Goal: Task Accomplishment & Management: Use online tool/utility

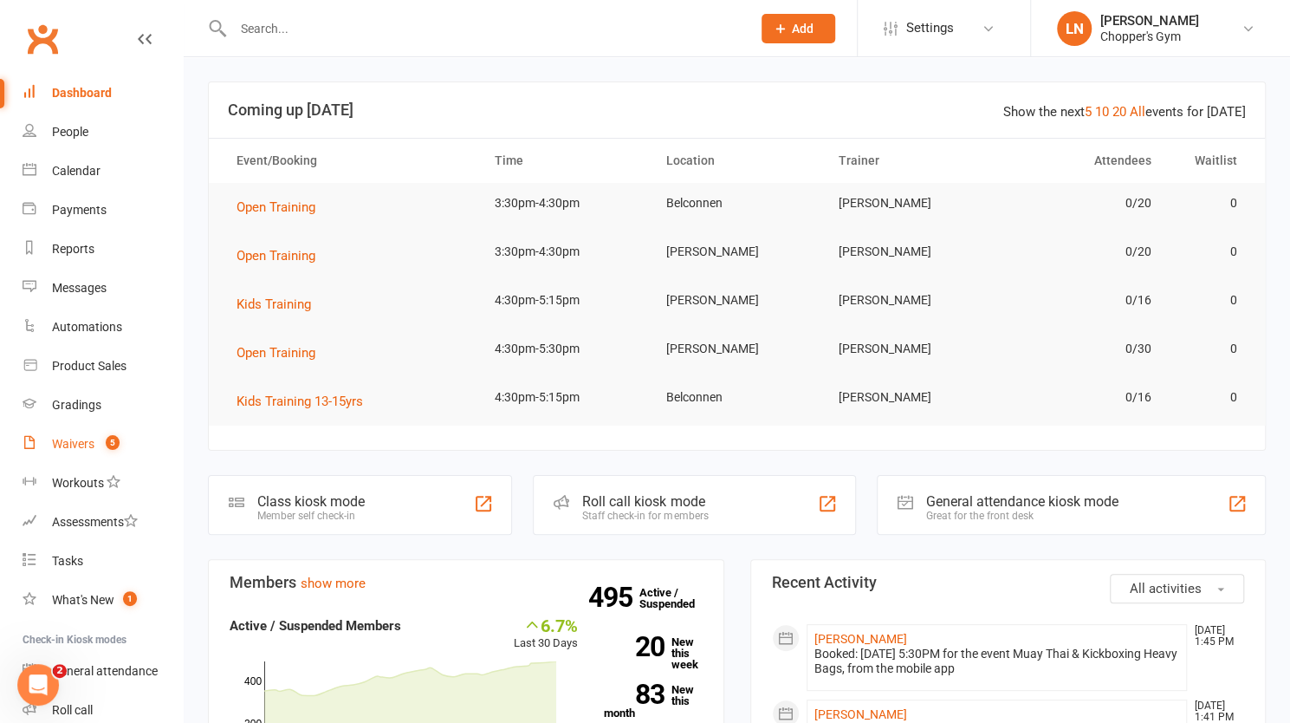
click at [112, 438] on span "5" at bounding box center [113, 442] width 14 height 15
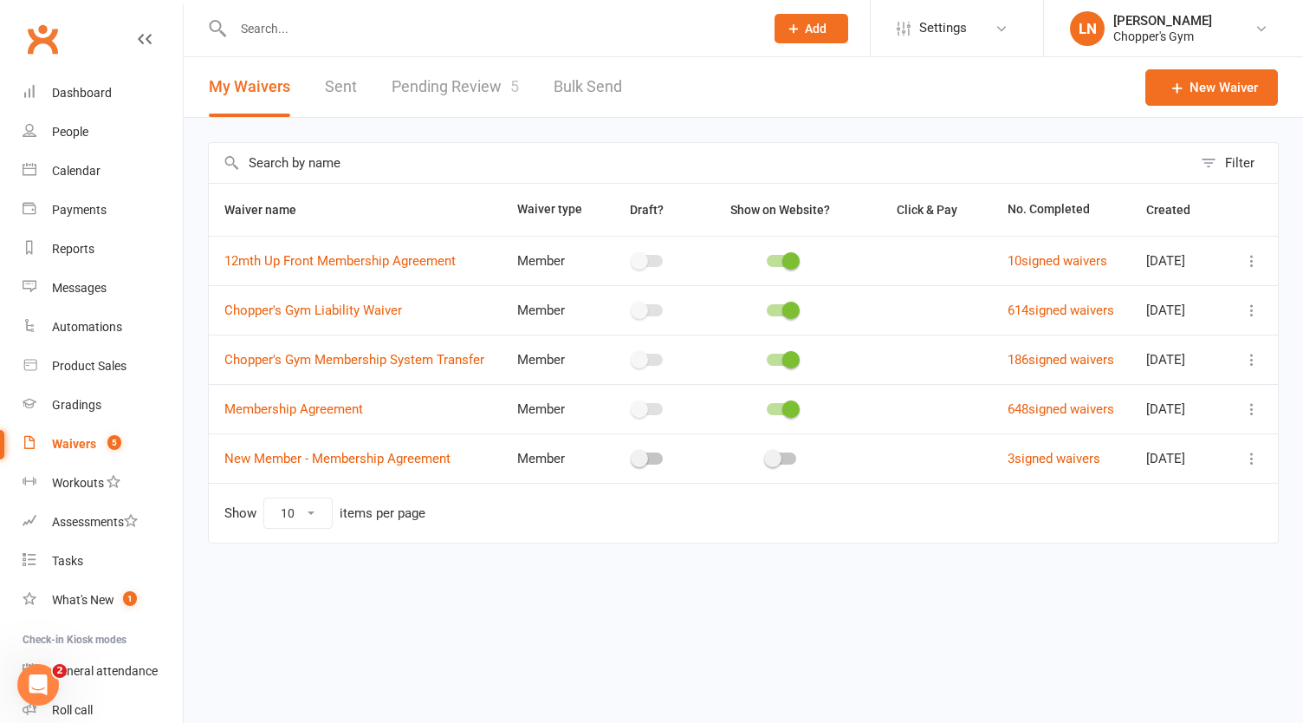
click at [440, 81] on link "Pending Review 5" at bounding box center [455, 87] width 127 height 60
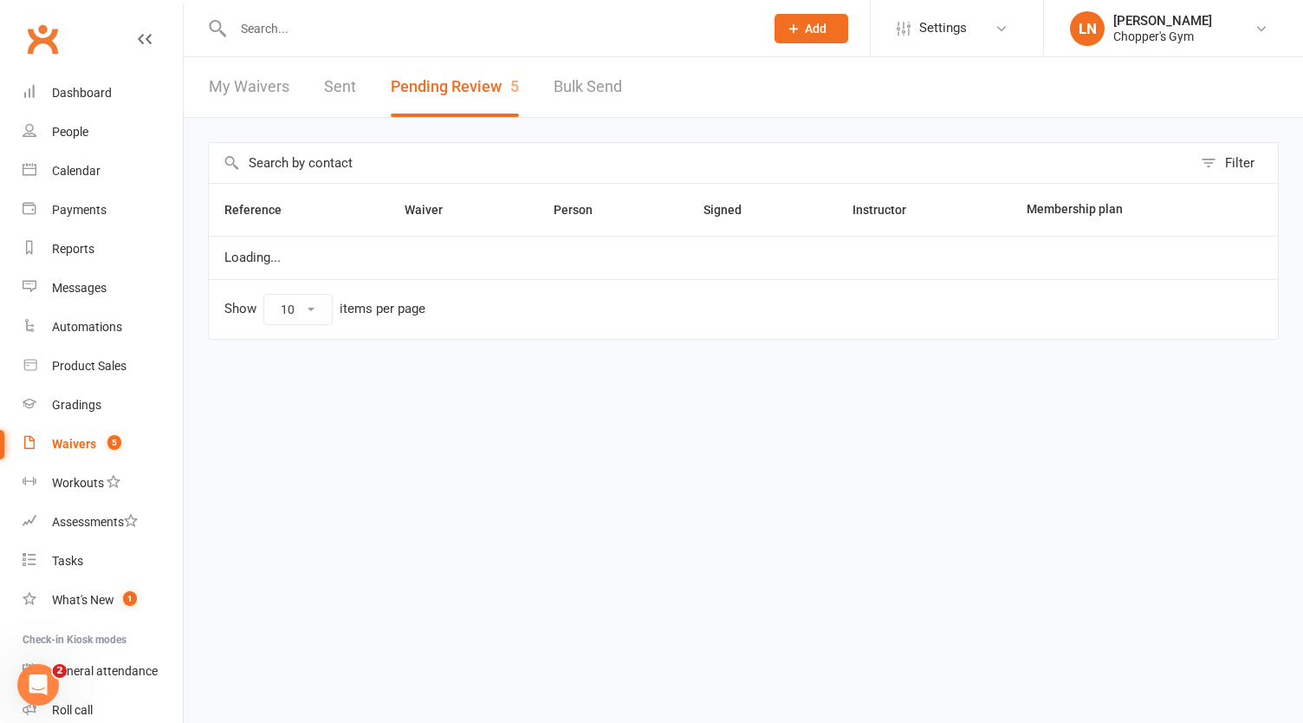
select select "100"
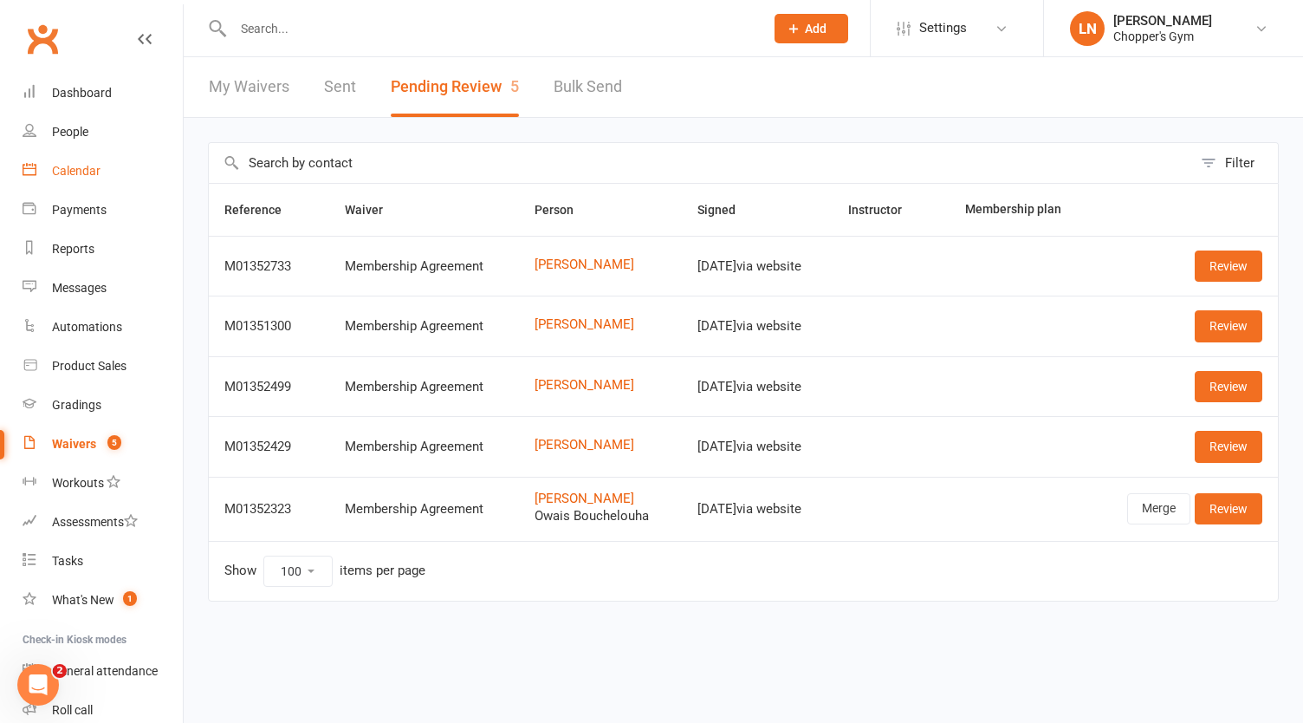
click at [79, 158] on link "Calendar" at bounding box center [103, 171] width 160 height 39
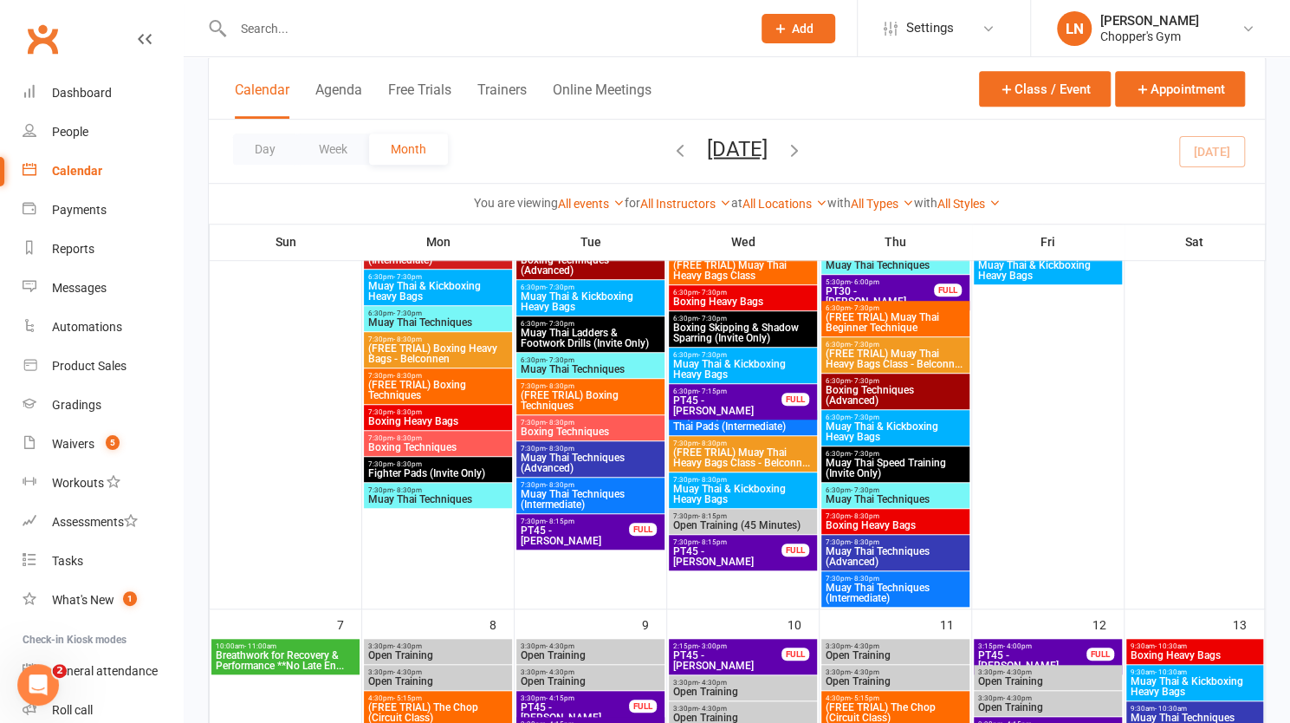
scroll to position [82, 0]
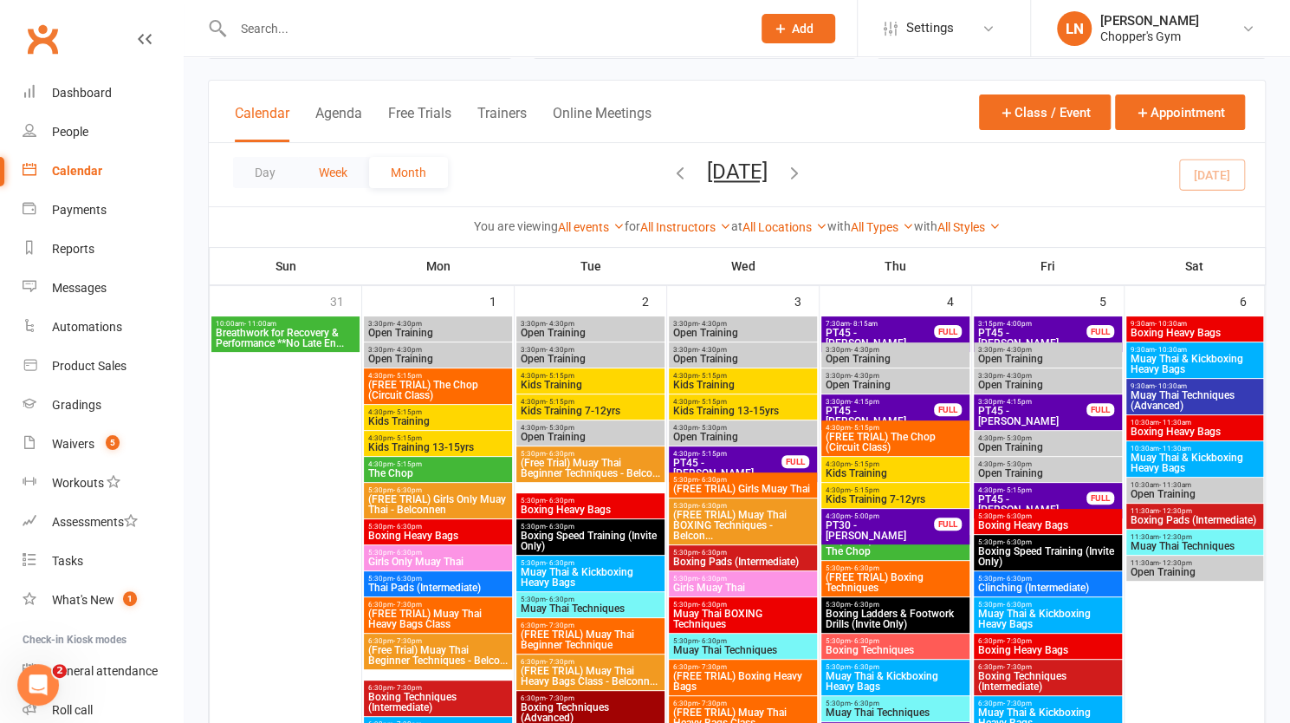
click at [326, 182] on button "Week" at bounding box center [333, 172] width 72 height 31
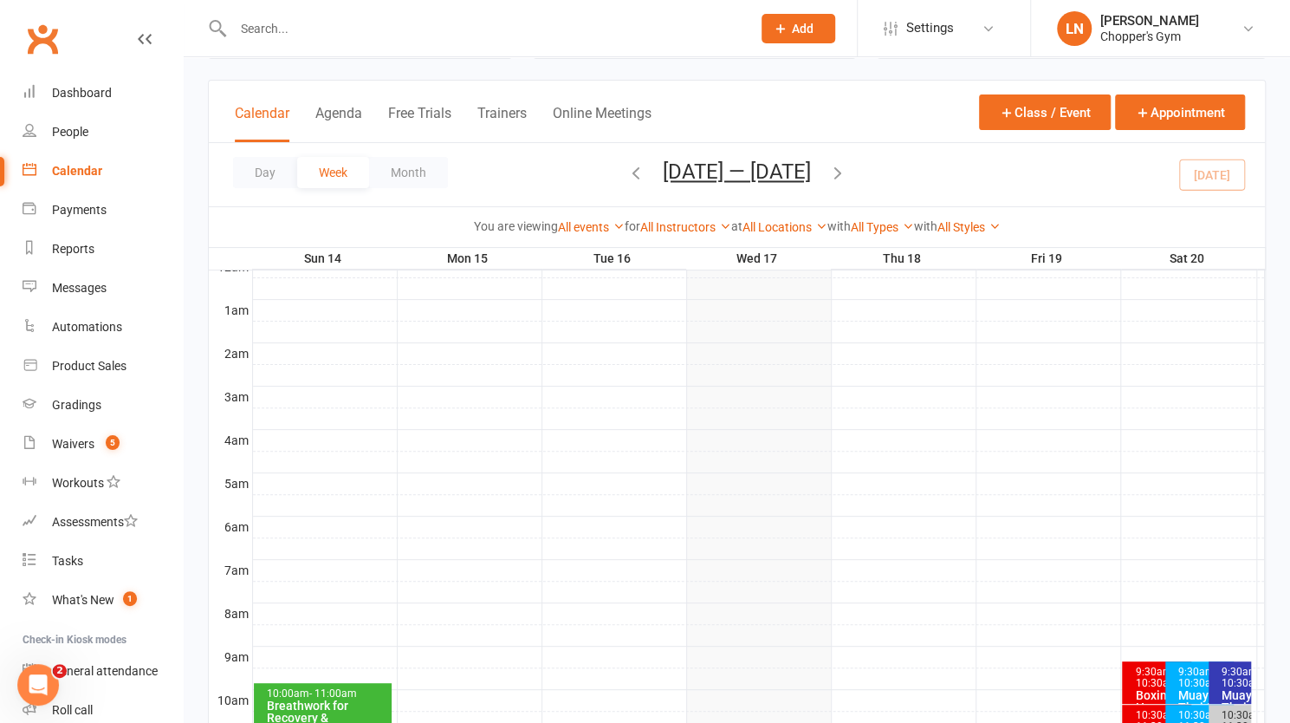
scroll to position [0, 0]
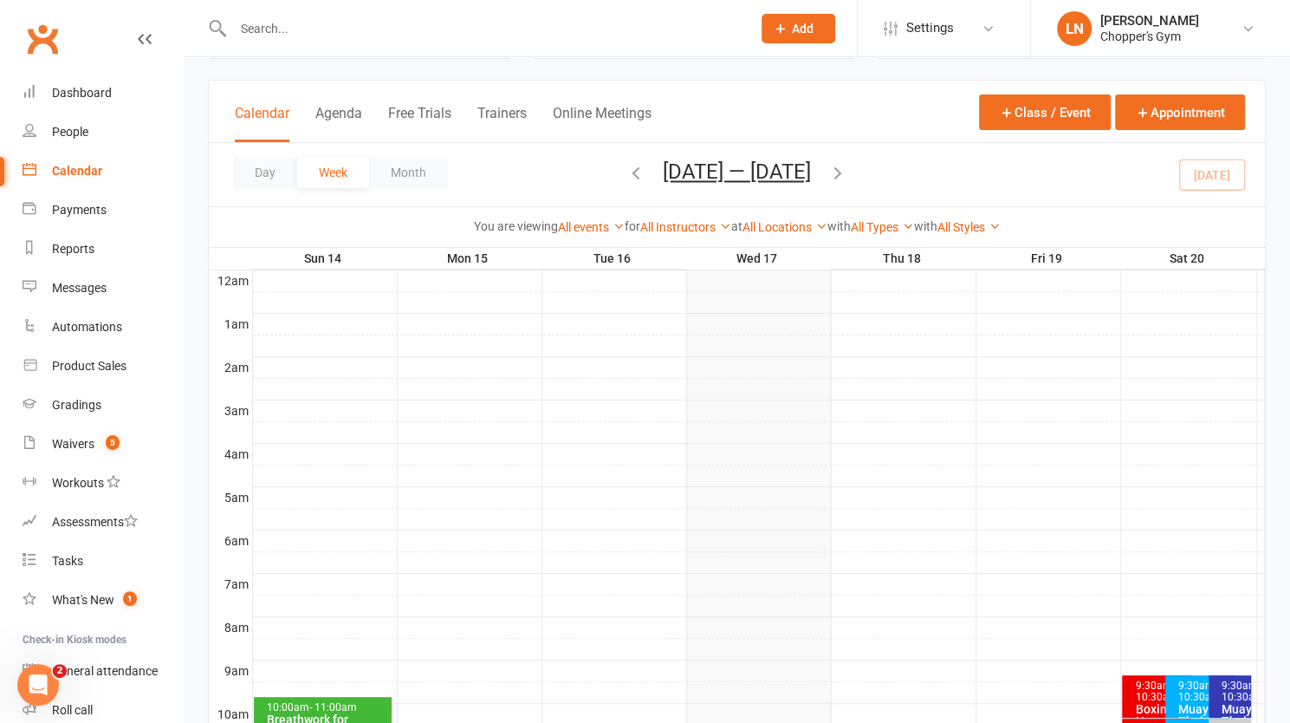
click at [258, 171] on button "Day" at bounding box center [265, 172] width 64 height 31
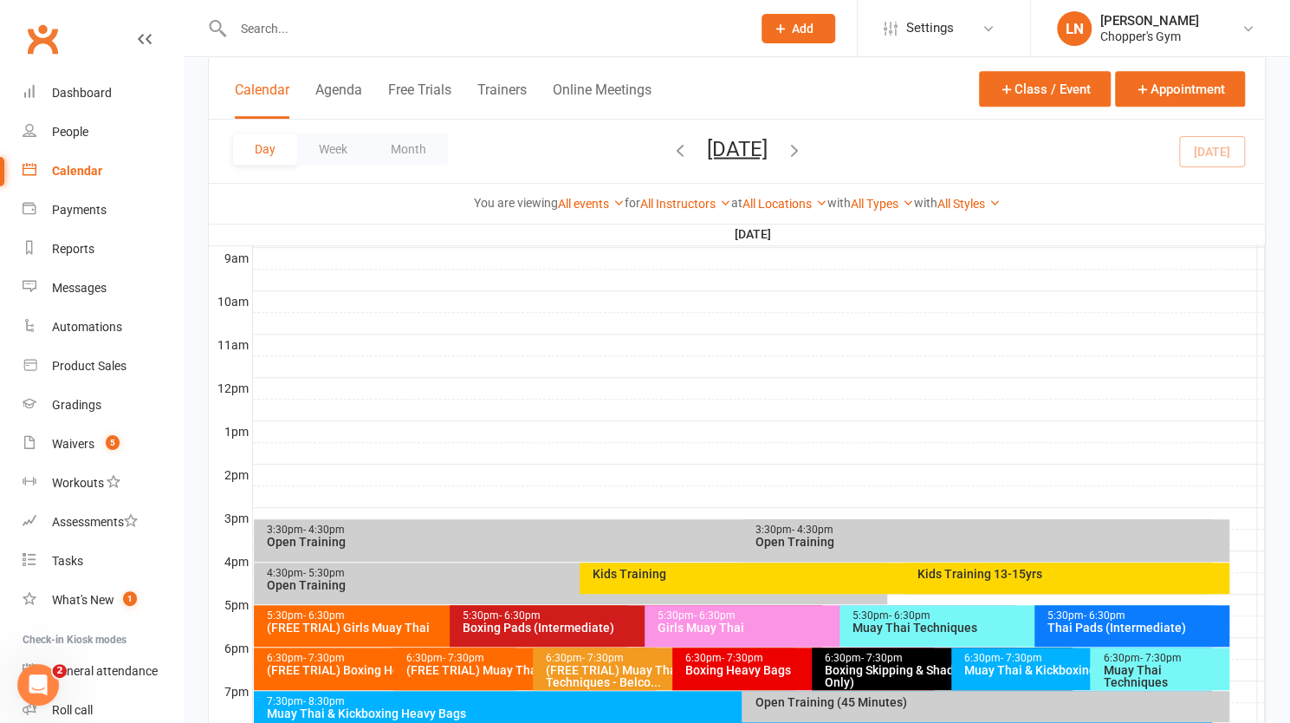
scroll to position [705, 0]
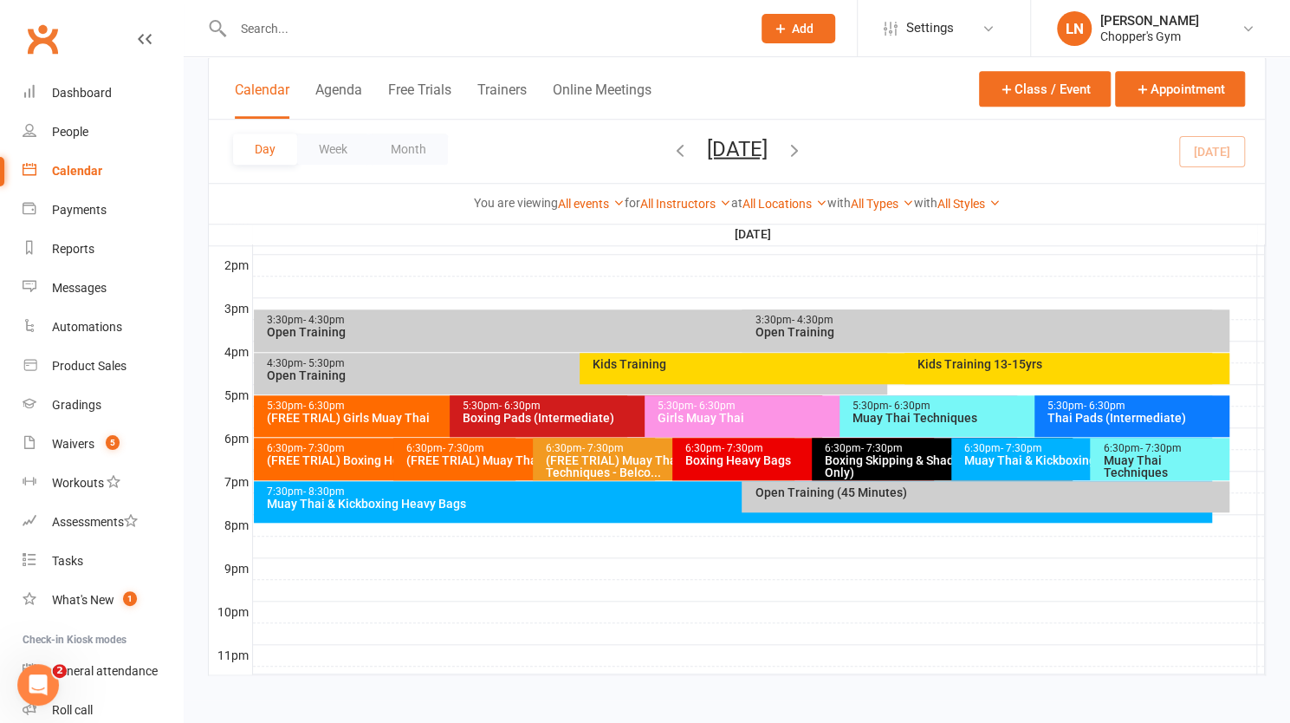
click at [513, 413] on div "Boxing Pads (Intermediate)" at bounding box center [640, 418] width 357 height 12
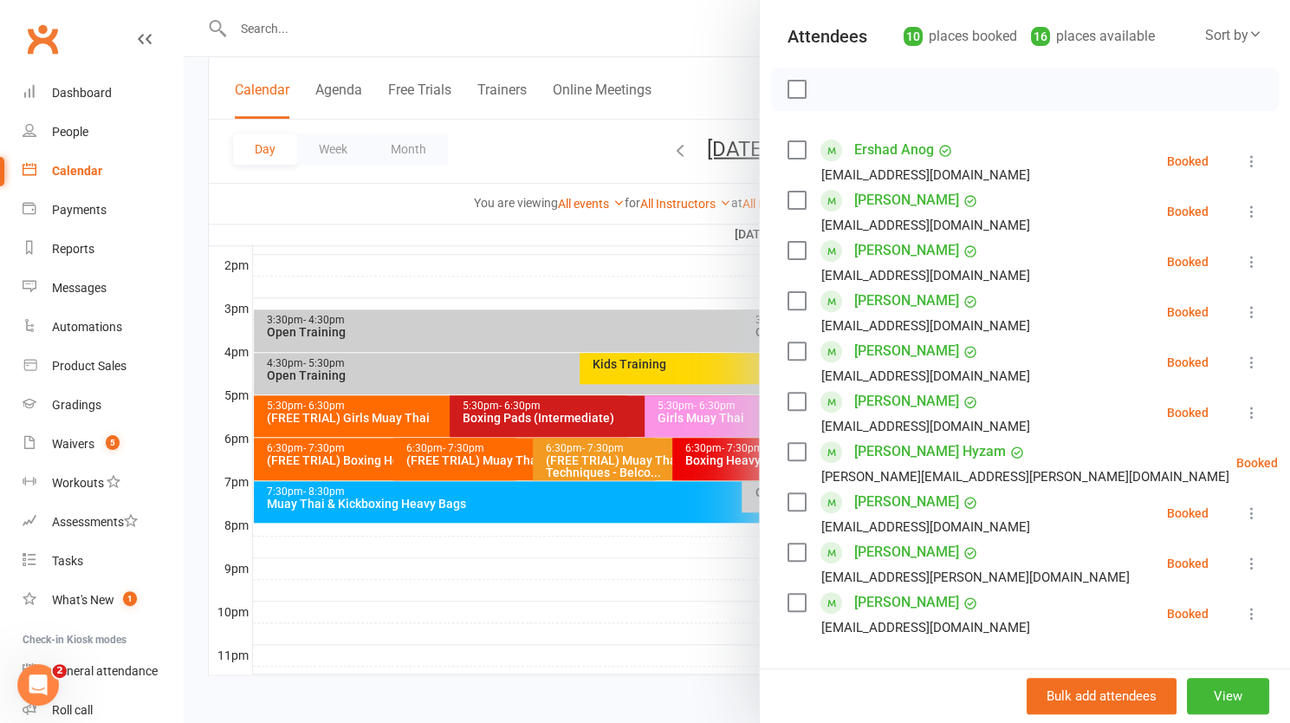
scroll to position [188, 0]
click at [617, 601] on div at bounding box center [737, 361] width 1107 height 723
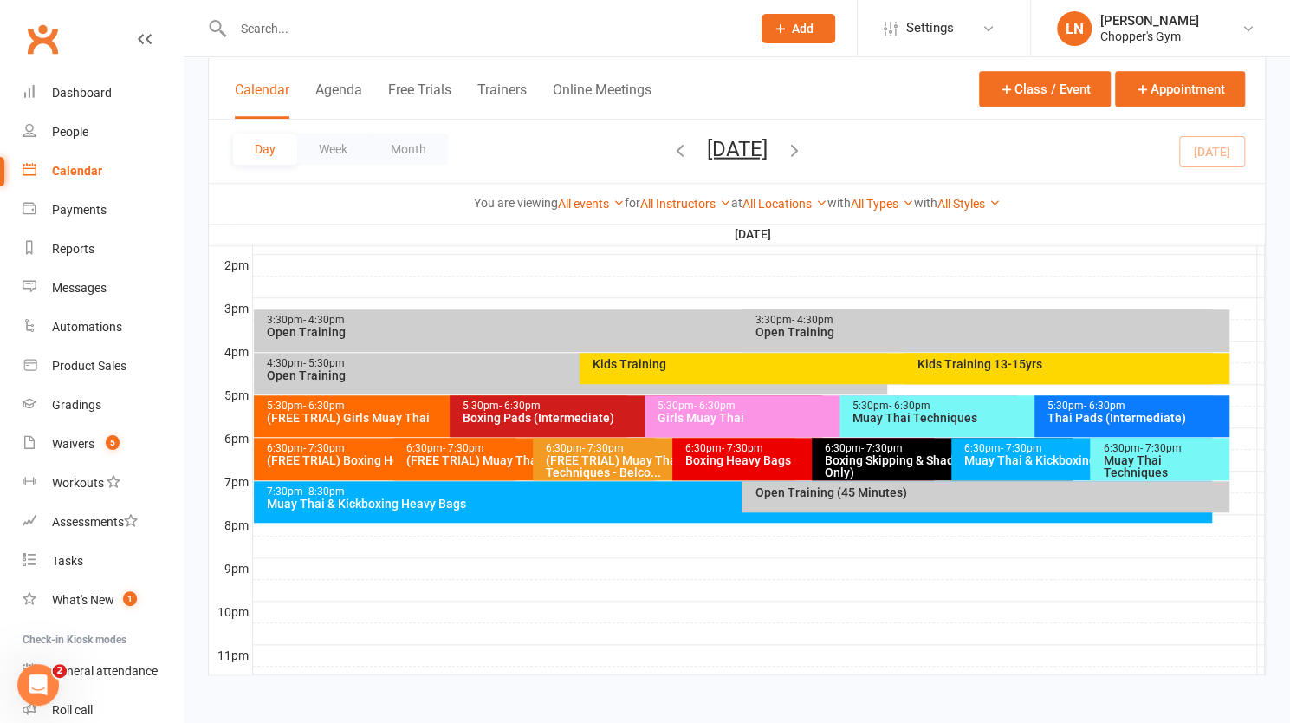
click at [744, 460] on div "Boxing Heavy Bags" at bounding box center [808, 460] width 246 height 12
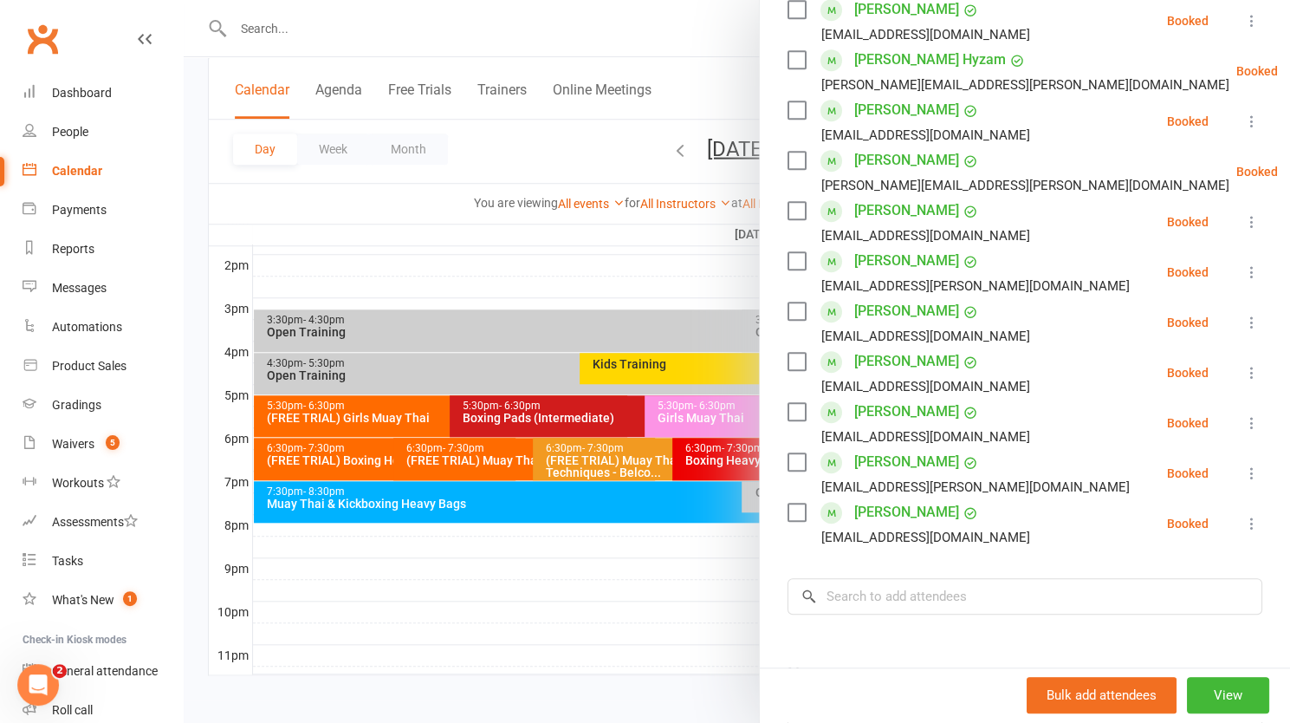
scroll to position [529, 0]
click at [500, 628] on div at bounding box center [737, 361] width 1107 height 723
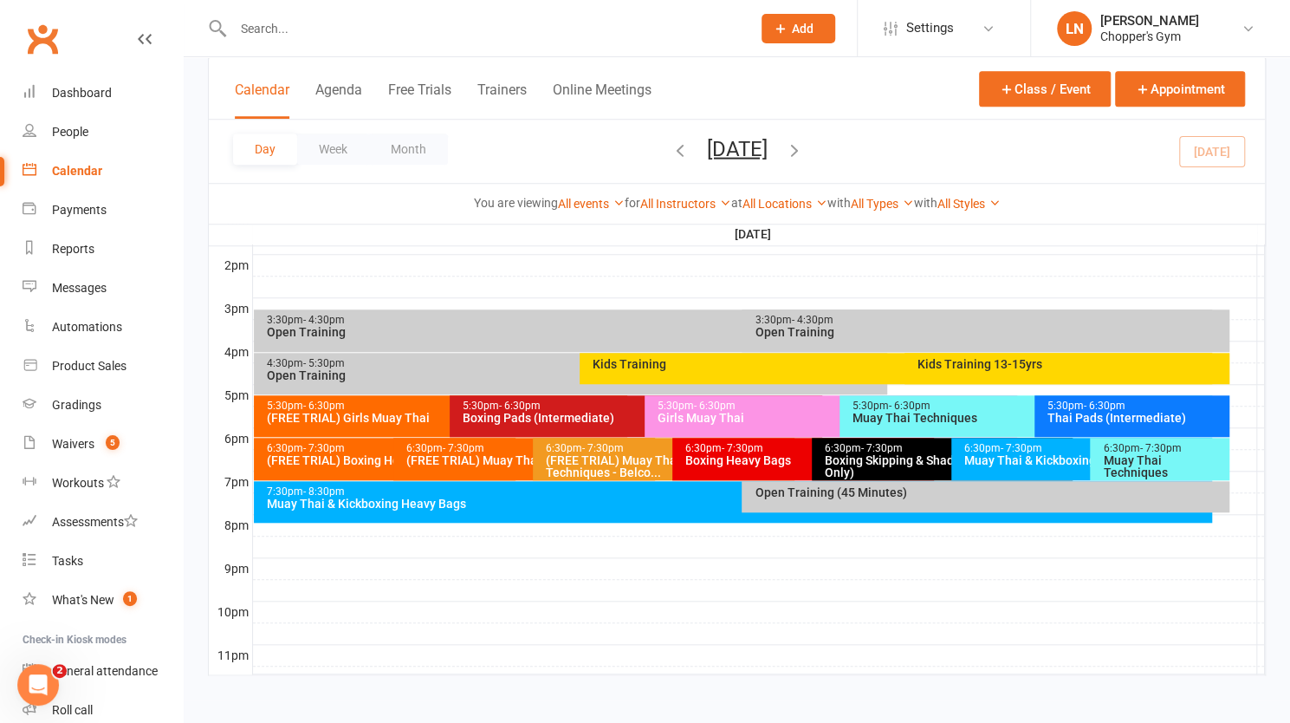
click at [880, 467] on div "Boxing Skipping & Shadow Sparring (Invite Only)" at bounding box center [947, 466] width 246 height 24
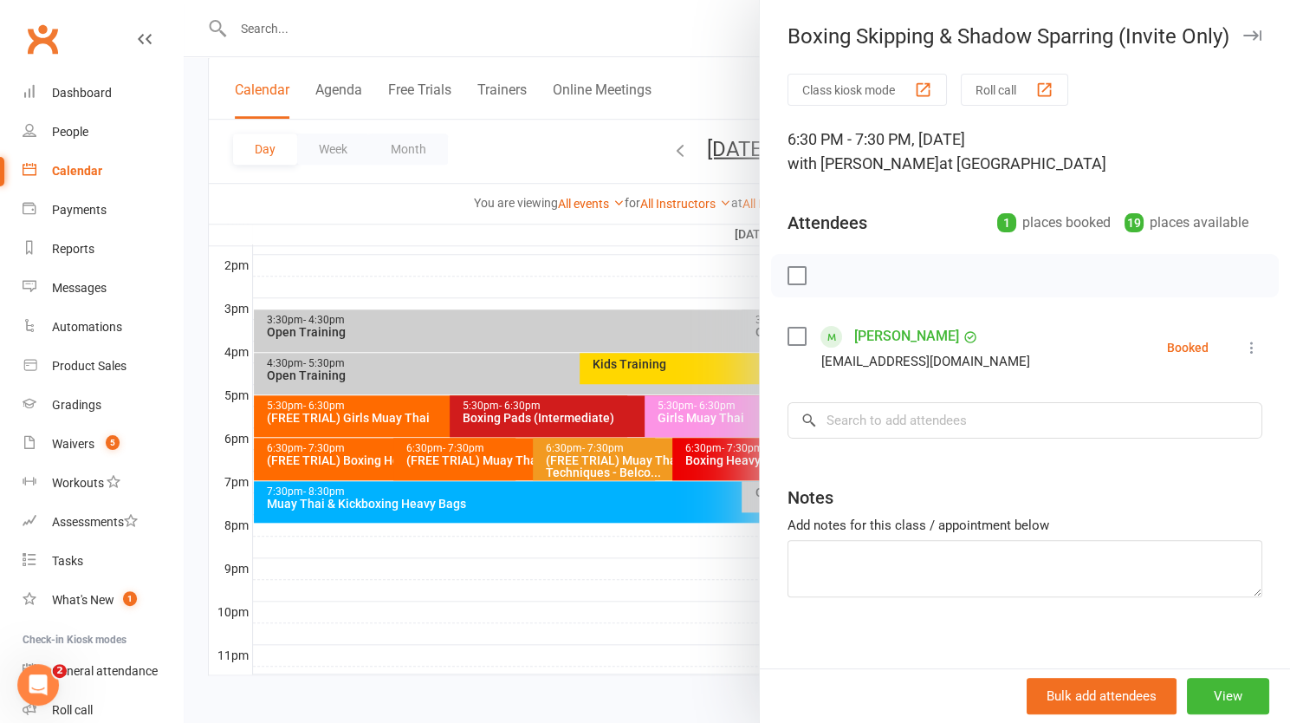
click at [505, 625] on div at bounding box center [737, 361] width 1107 height 723
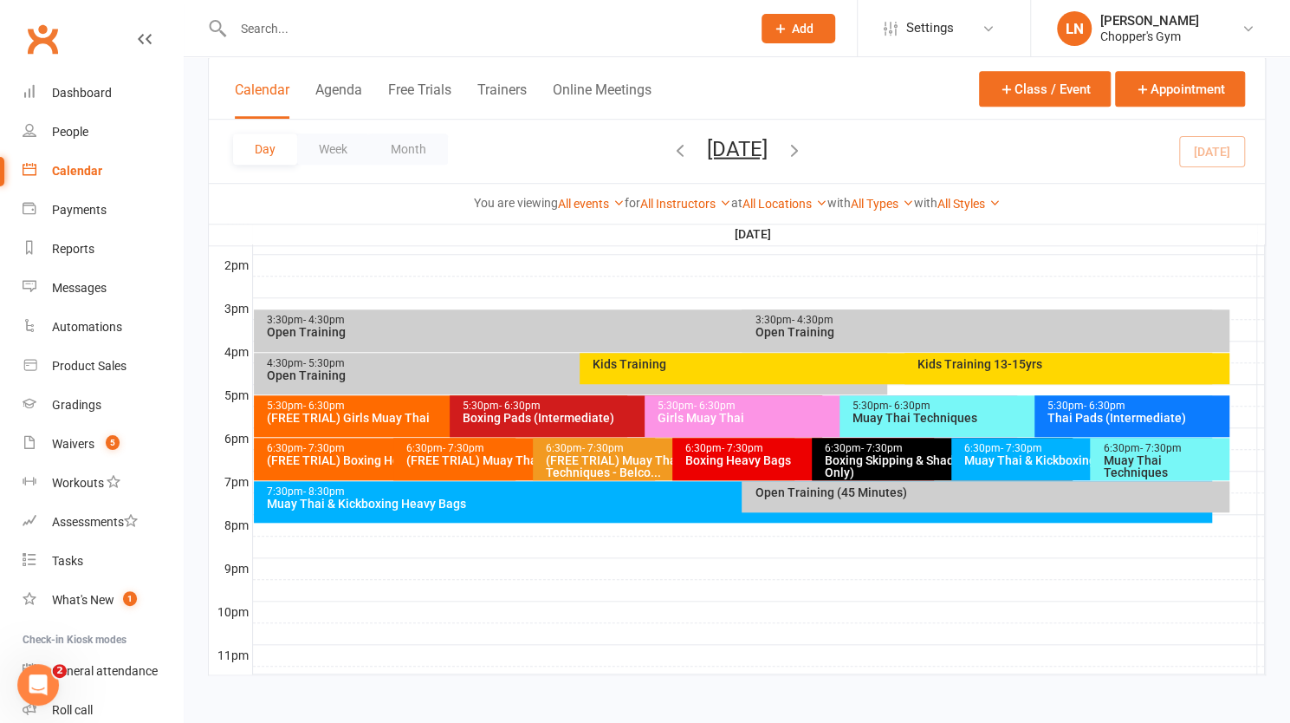
click at [1160, 465] on div "Muay Thai Techniques" at bounding box center [1164, 466] width 124 height 24
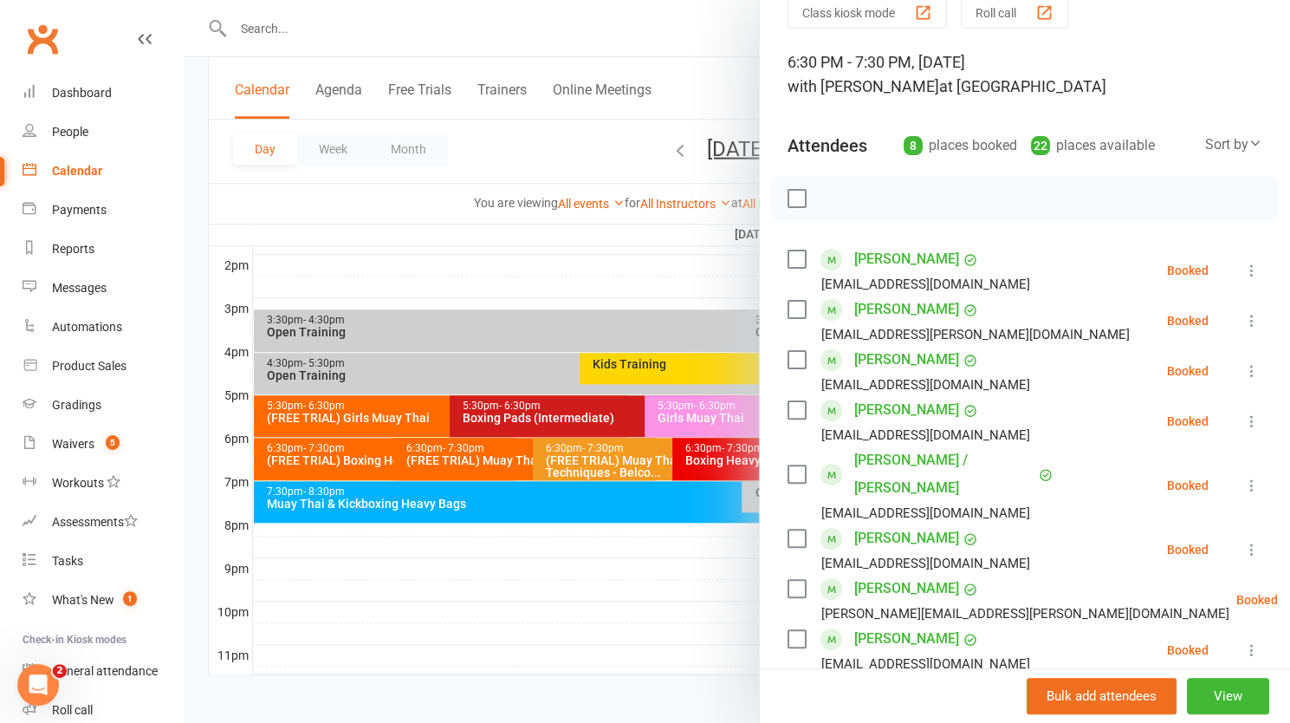
scroll to position [101, 0]
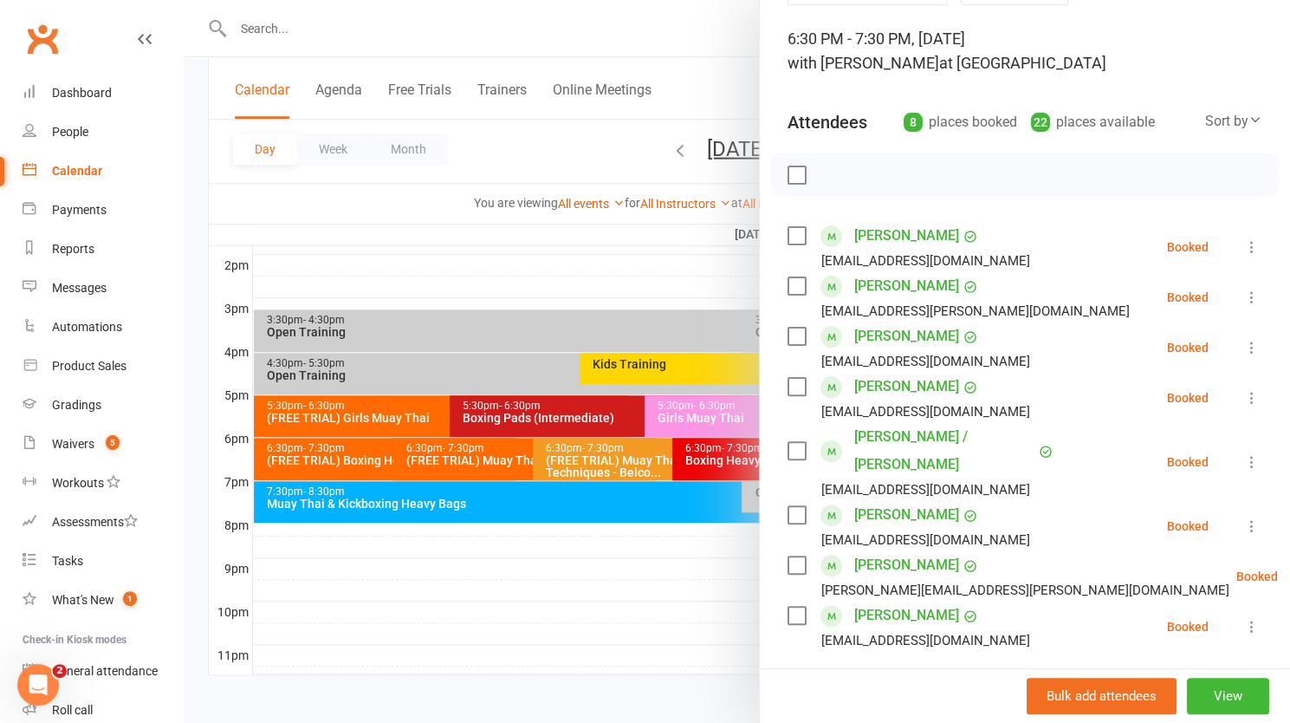
click at [559, 583] on div at bounding box center [737, 361] width 1107 height 723
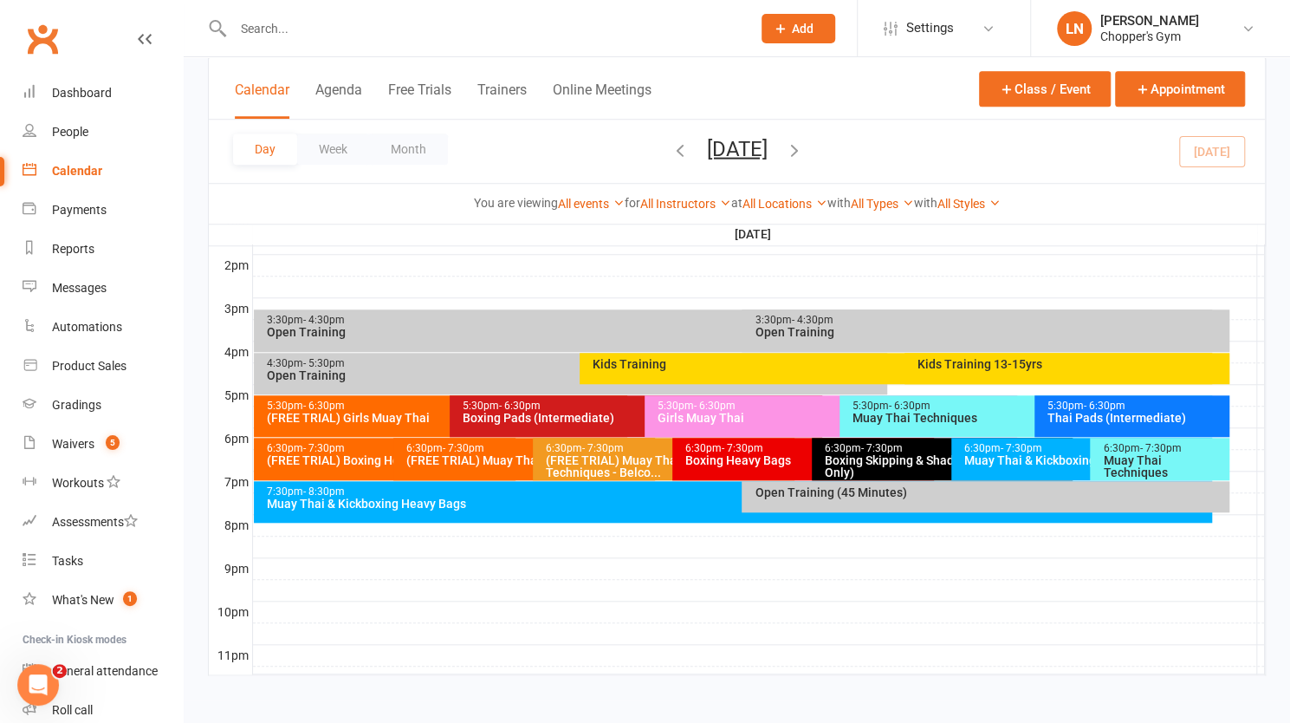
click at [1014, 457] on div "Muay Thai & Kickboxing Heavy Bags" at bounding box center [1087, 460] width 246 height 12
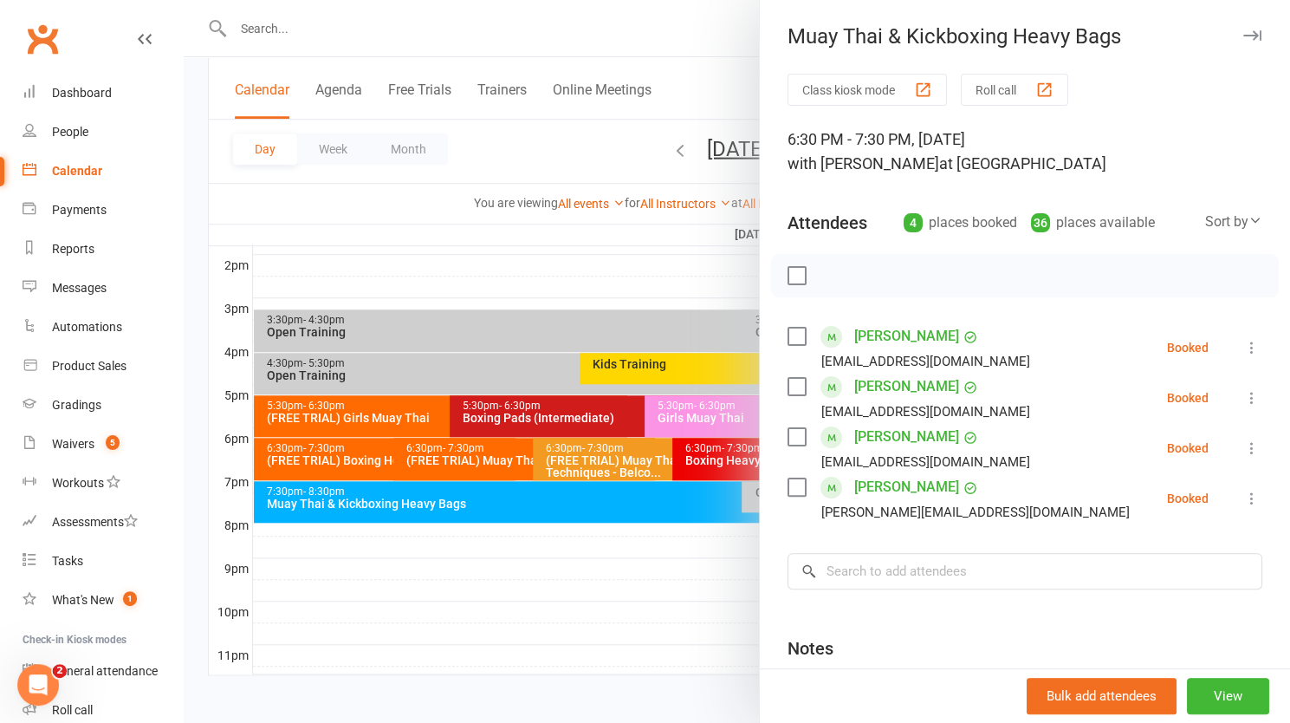
click at [474, 601] on div at bounding box center [737, 361] width 1107 height 723
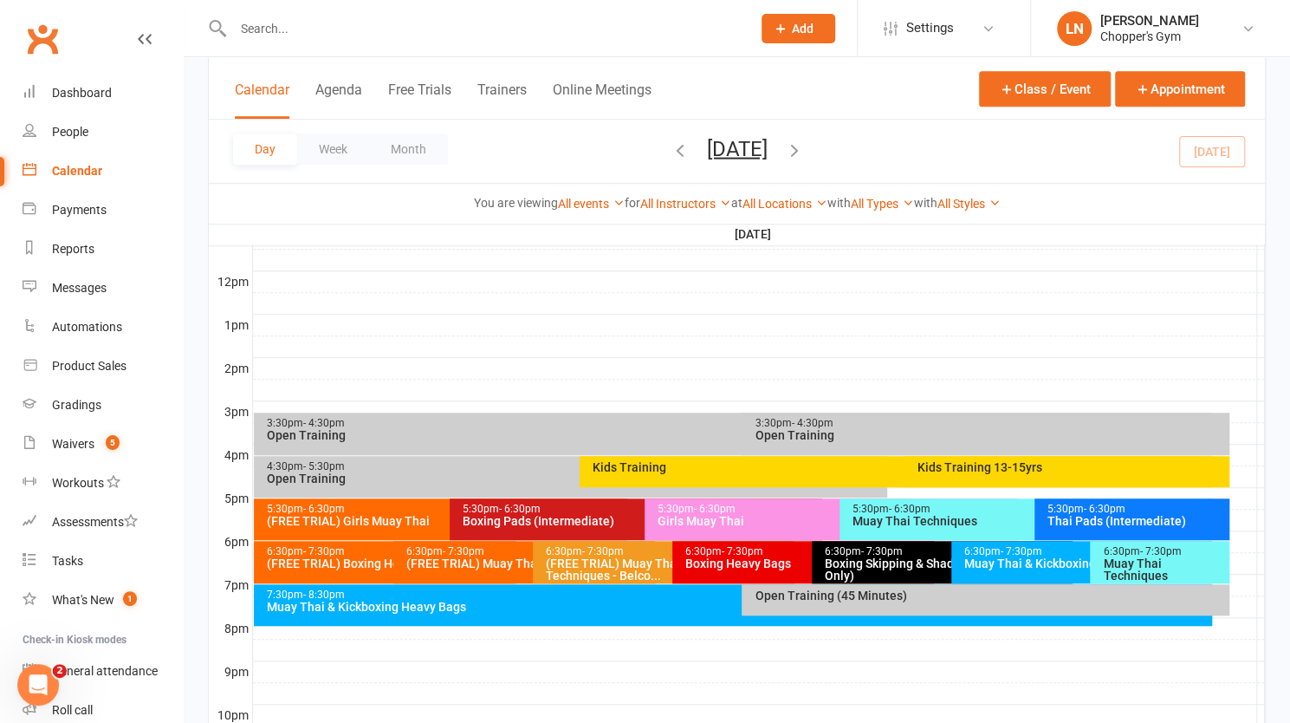
scroll to position [611, 0]
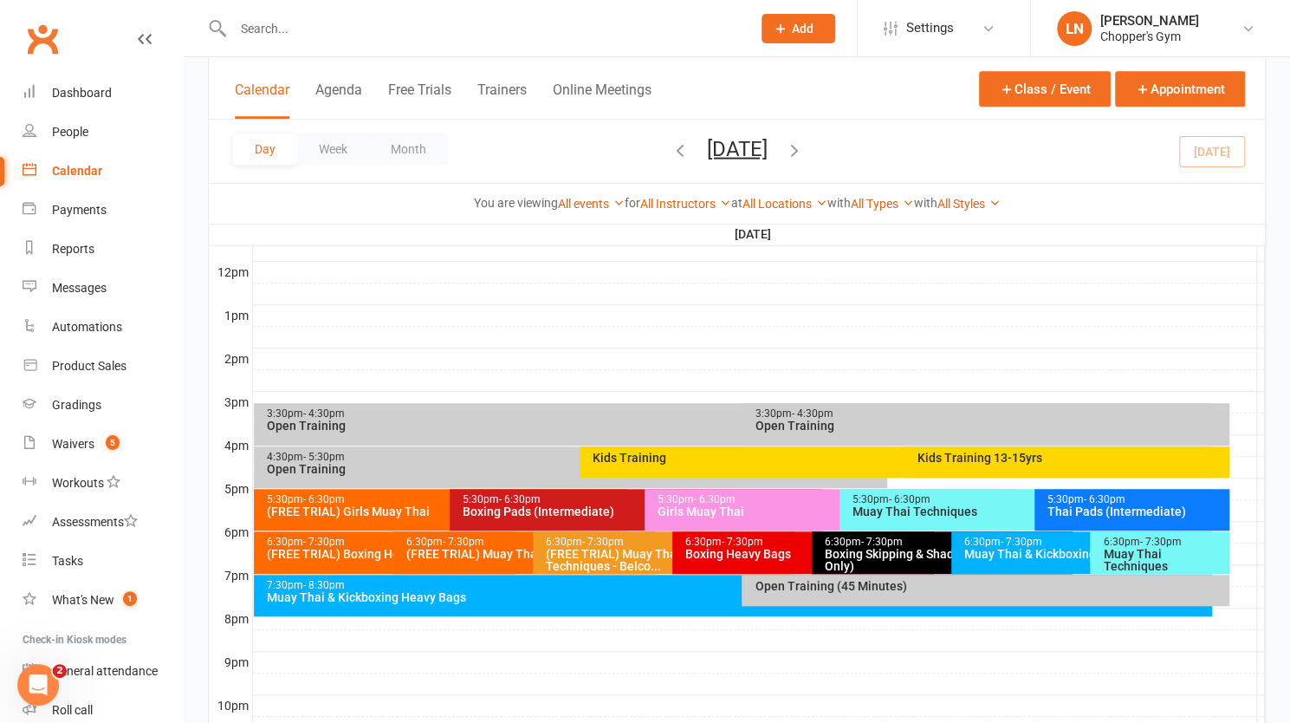
click at [768, 147] on button "Wednesday, Sep 17, 2025" at bounding box center [737, 148] width 61 height 24
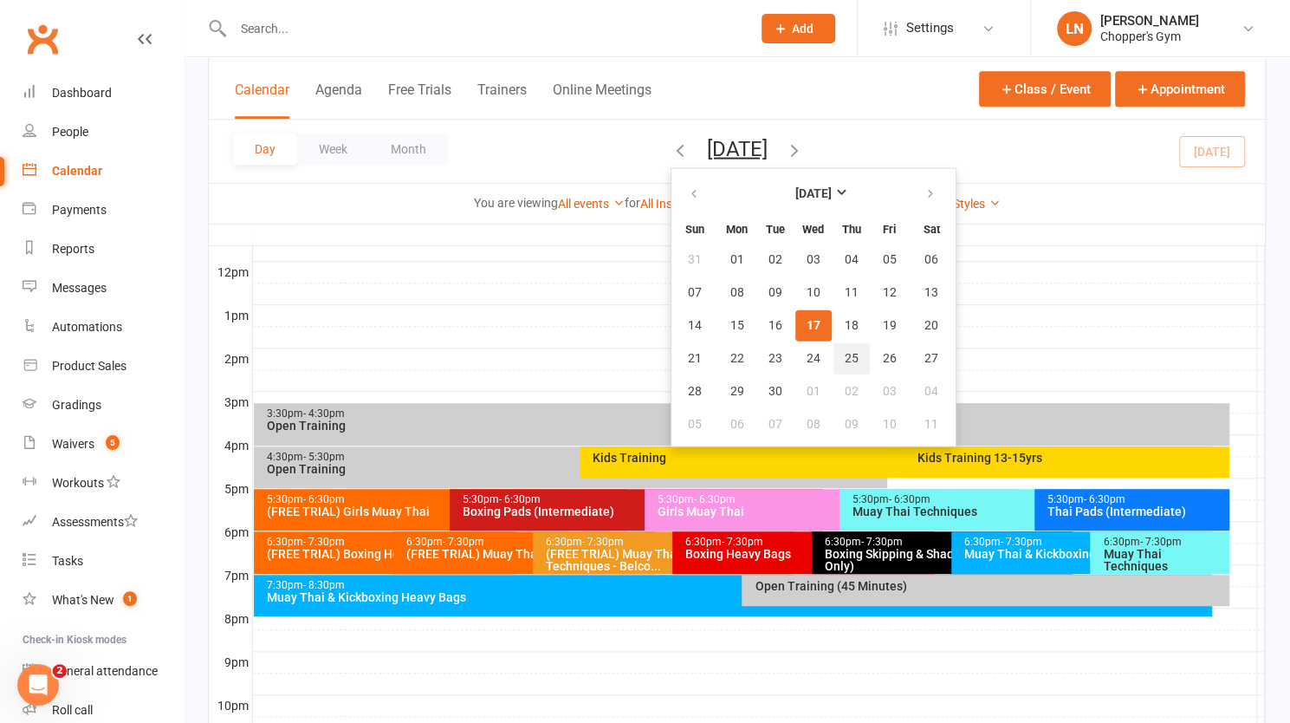
click at [834, 347] on button "25" at bounding box center [852, 357] width 36 height 31
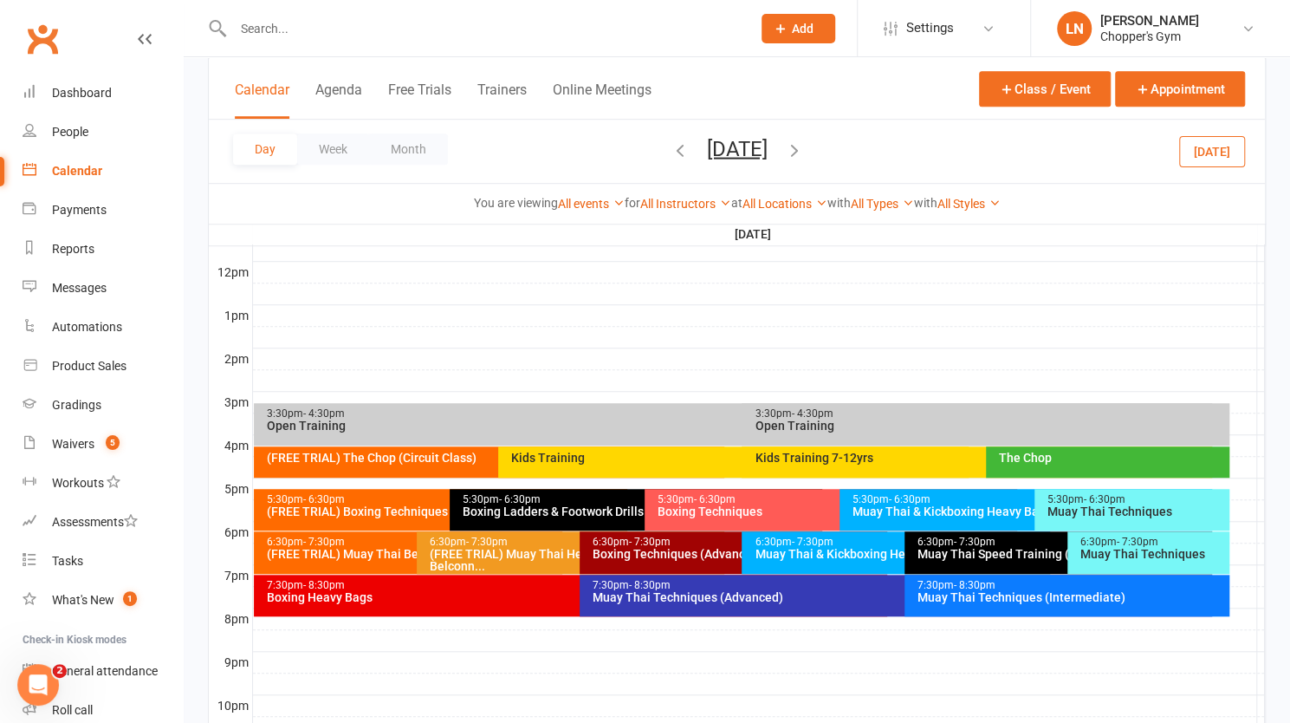
click at [369, 549] on div "(FREE TRIAL) Muay Thai Beginner Technique" at bounding box center [412, 554] width 292 height 12
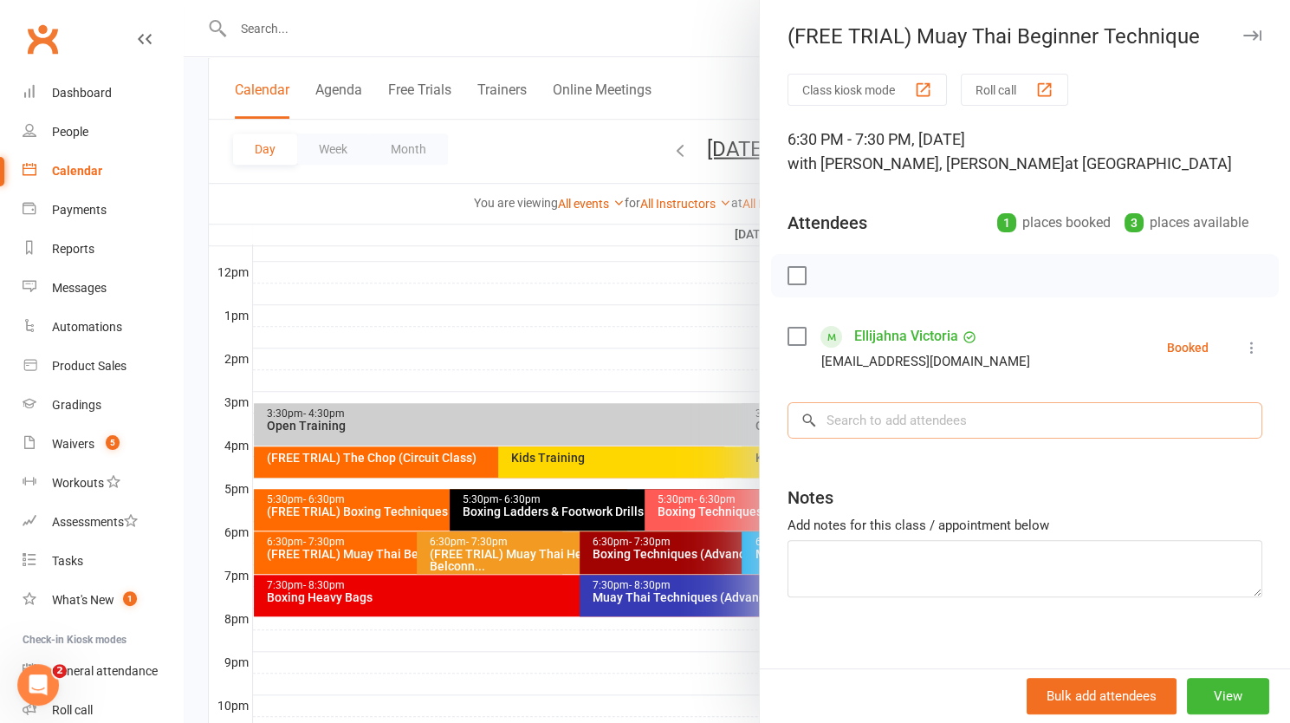
click at [900, 424] on input "search" at bounding box center [1025, 420] width 475 height 36
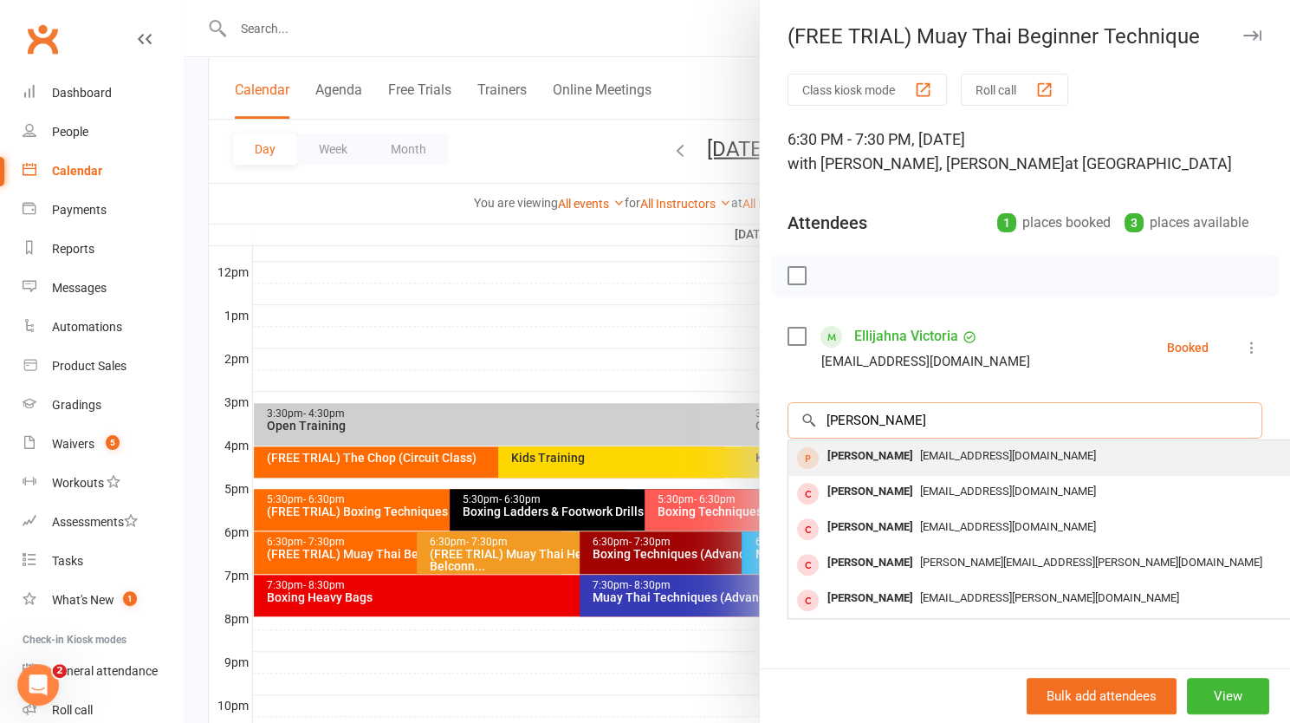
type input "robyn r"
click at [885, 450] on div "[PERSON_NAME]" at bounding box center [871, 456] width 100 height 25
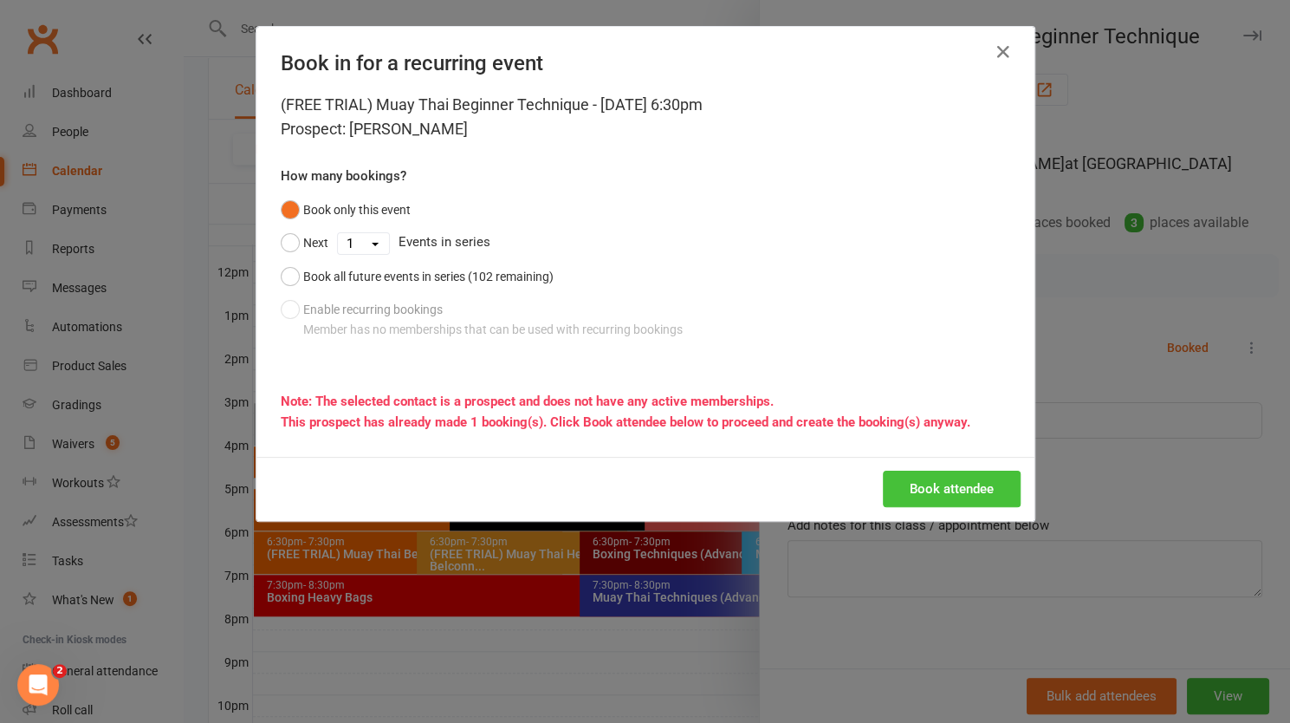
click at [917, 486] on button "Book attendee" at bounding box center [952, 489] width 138 height 36
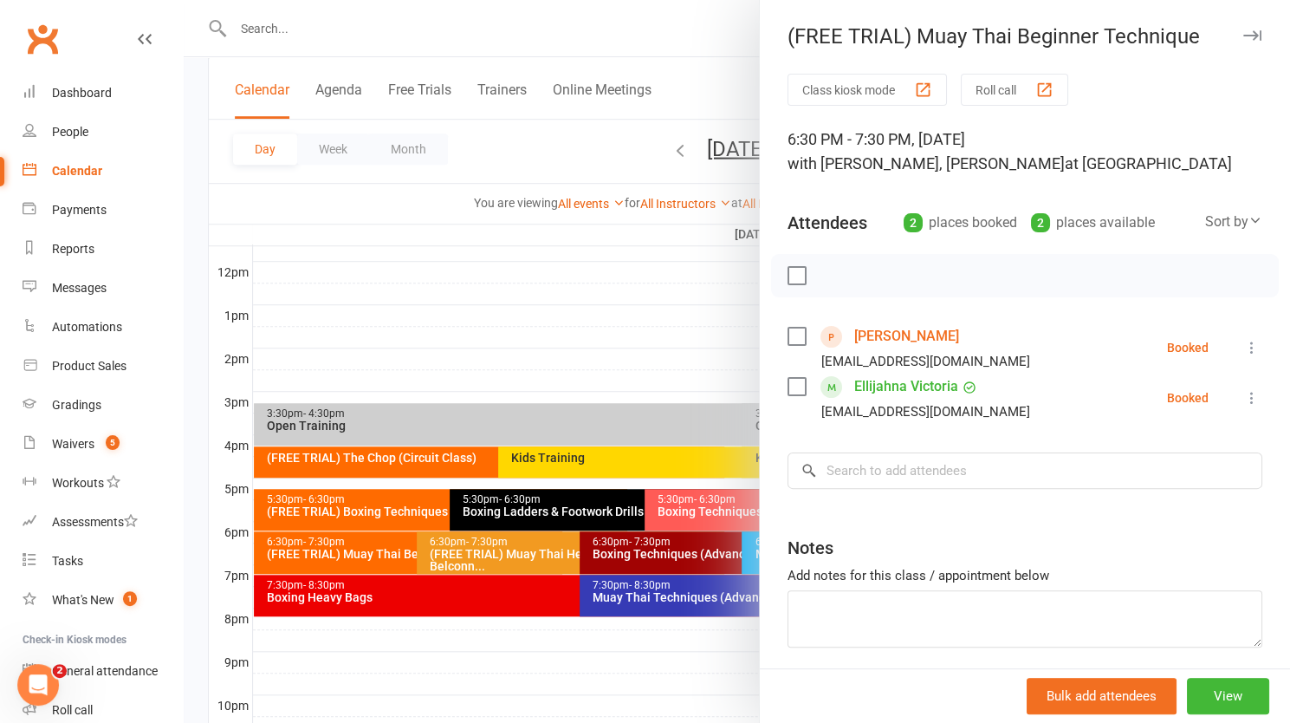
click at [906, 335] on link "[PERSON_NAME]" at bounding box center [906, 336] width 105 height 28
